Goal: Task Accomplishment & Management: Manage account settings

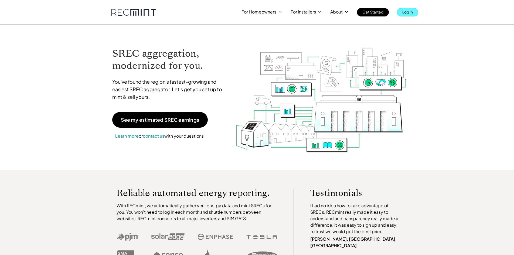
click at [404, 10] on p "Log In" at bounding box center [407, 12] width 11 height 8
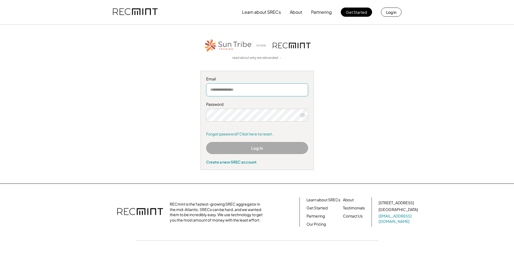
click at [239, 91] on input "email" at bounding box center [257, 89] width 102 height 13
click at [251, 93] on input "email" at bounding box center [257, 89] width 102 height 13
